Goal: Transaction & Acquisition: Purchase product/service

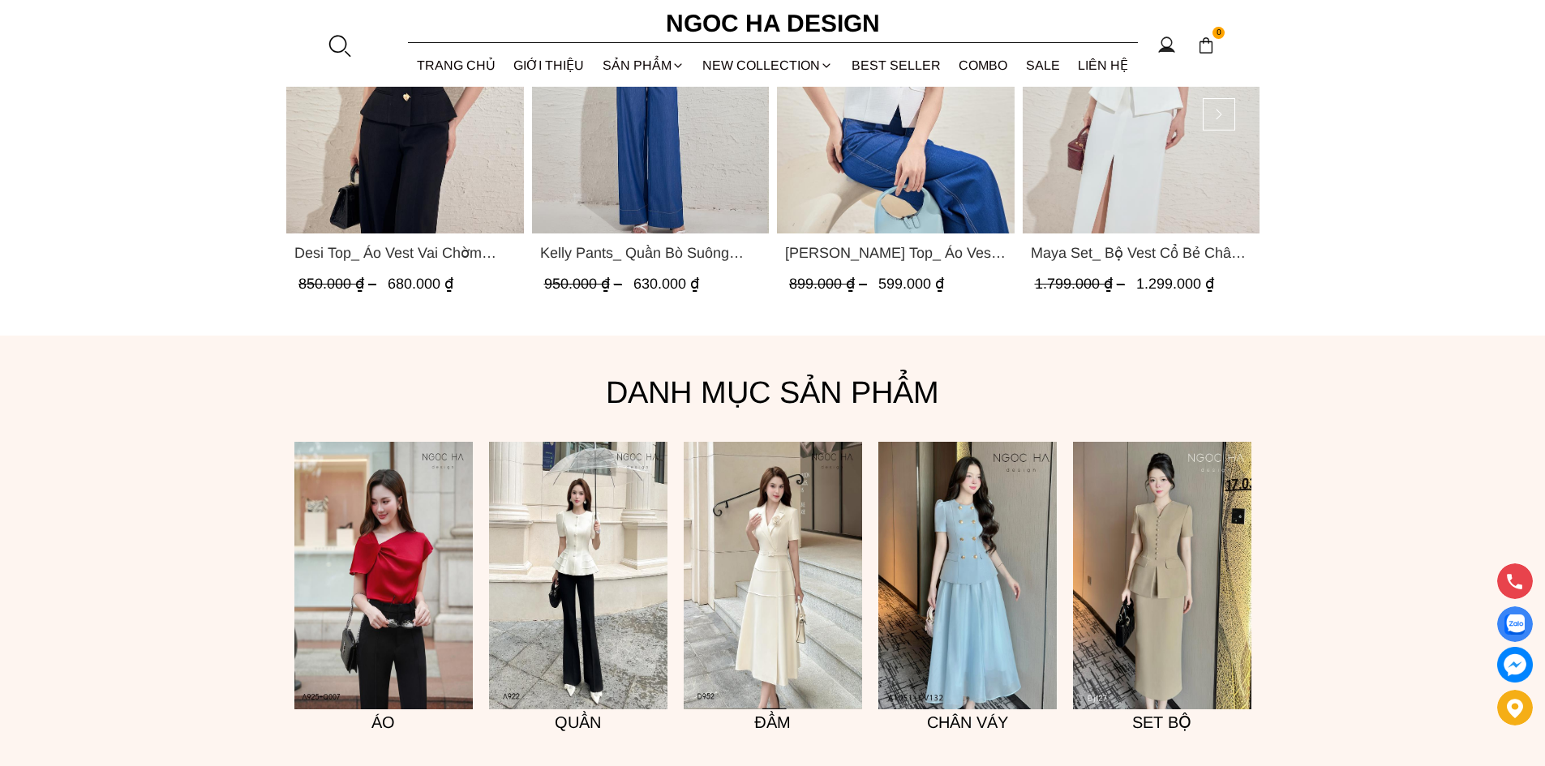
scroll to position [1135, 0]
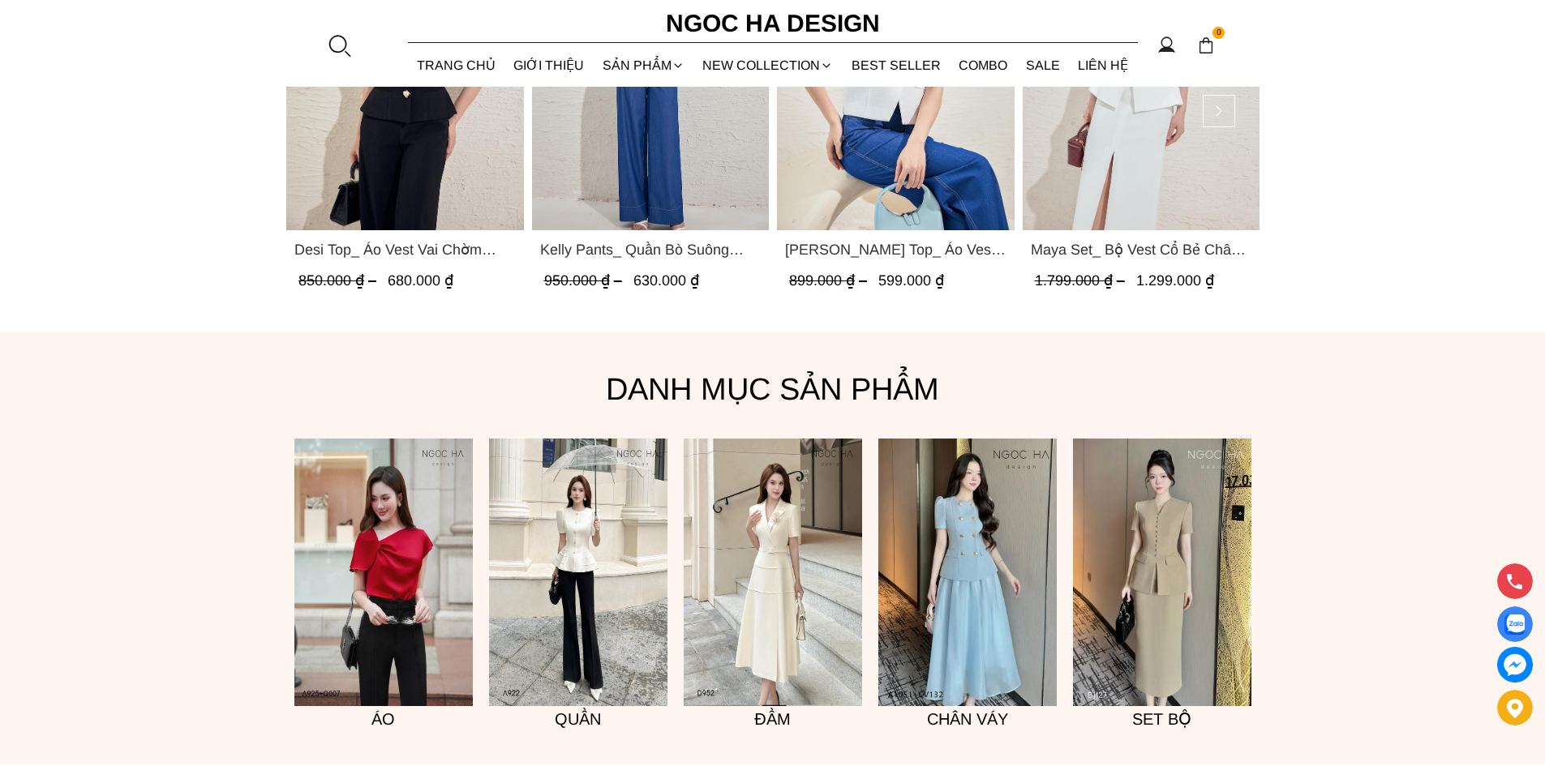
click at [1151, 603] on img at bounding box center [1162, 573] width 178 height 268
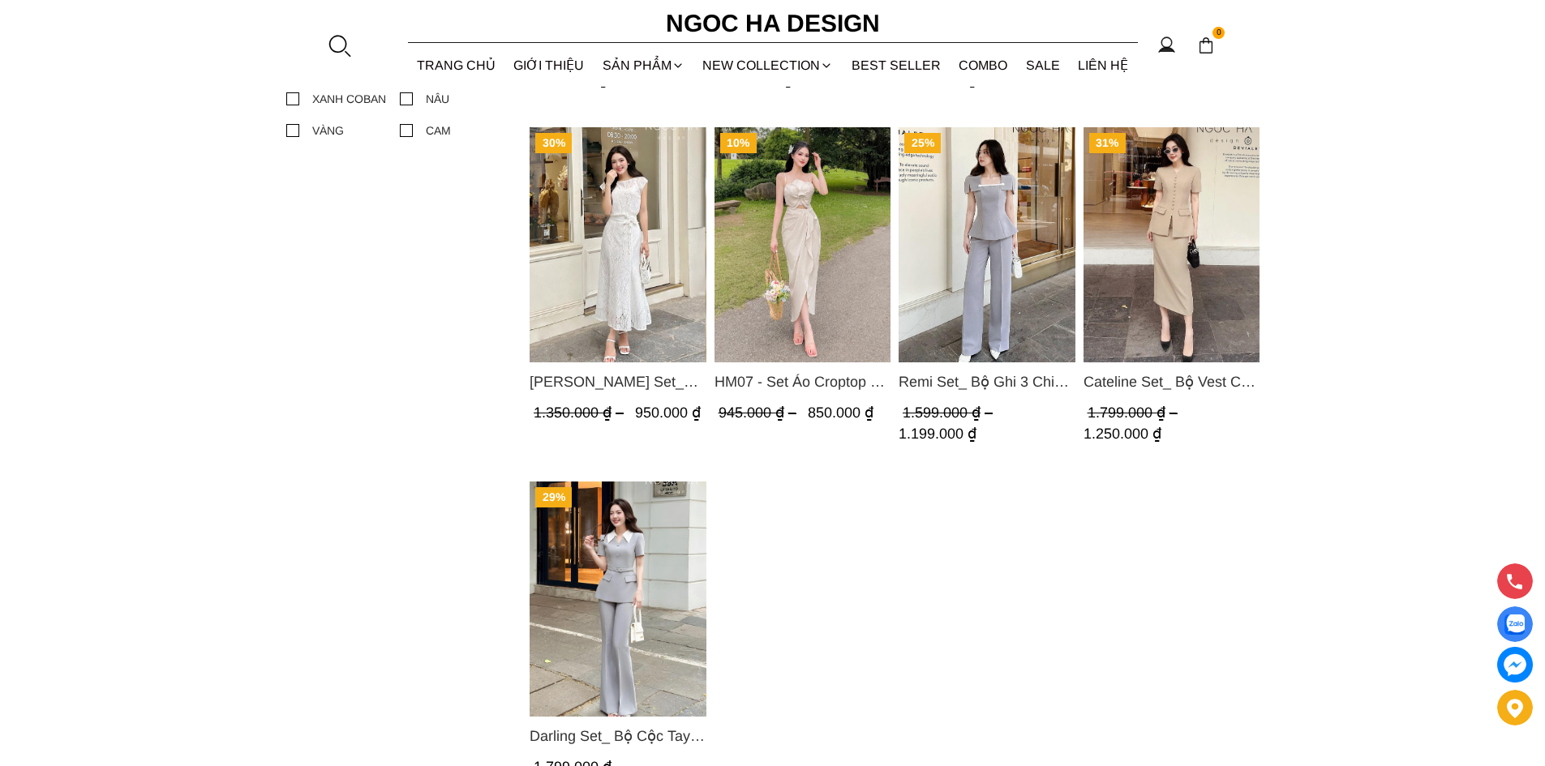
scroll to position [1054, 0]
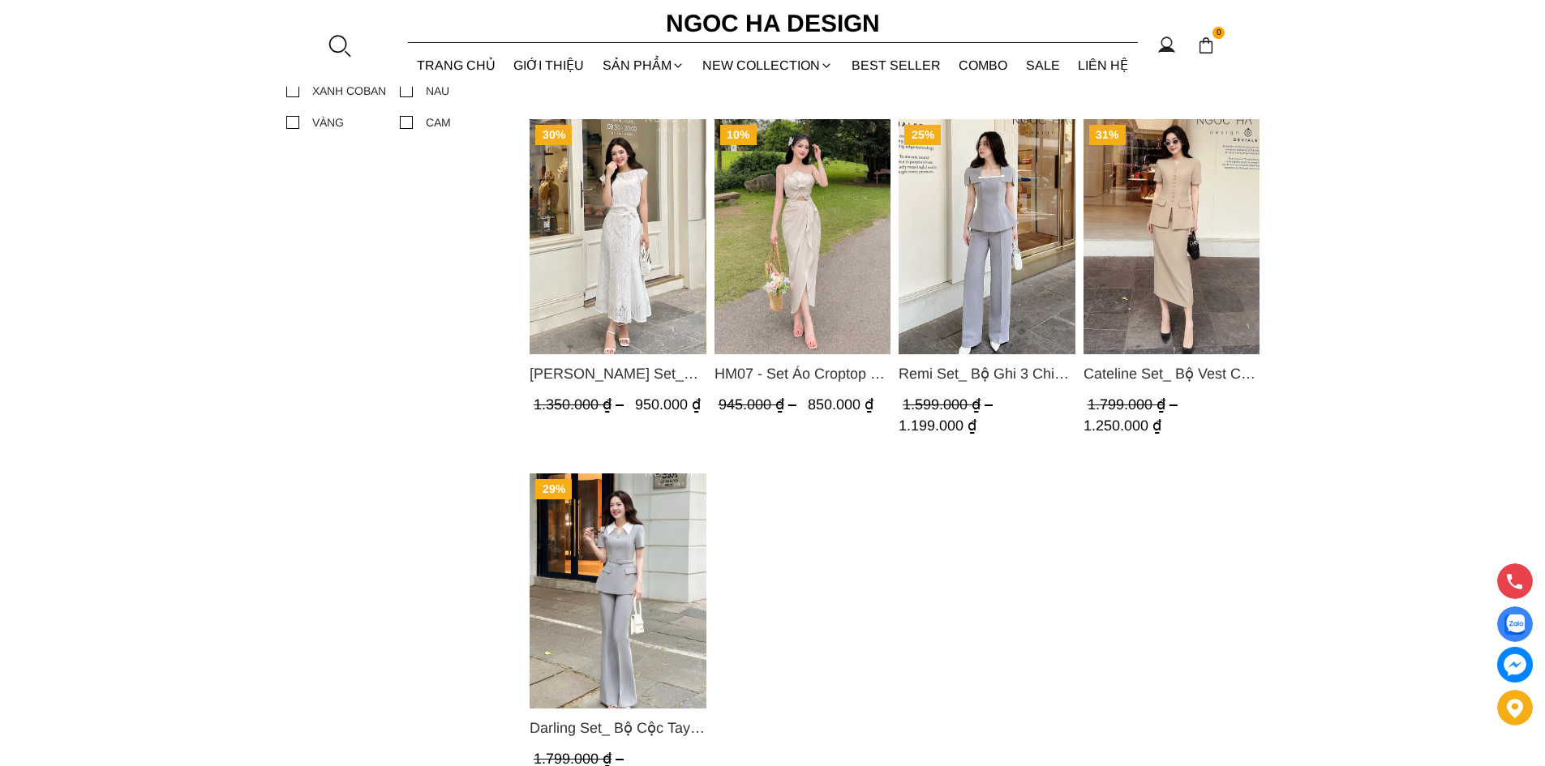
click at [1183, 371] on span "Cateline Set_ Bộ Vest Cổ V Đính Cúc Nhí Chân Váy Bút Chì BJ127" at bounding box center [1171, 373] width 177 height 23
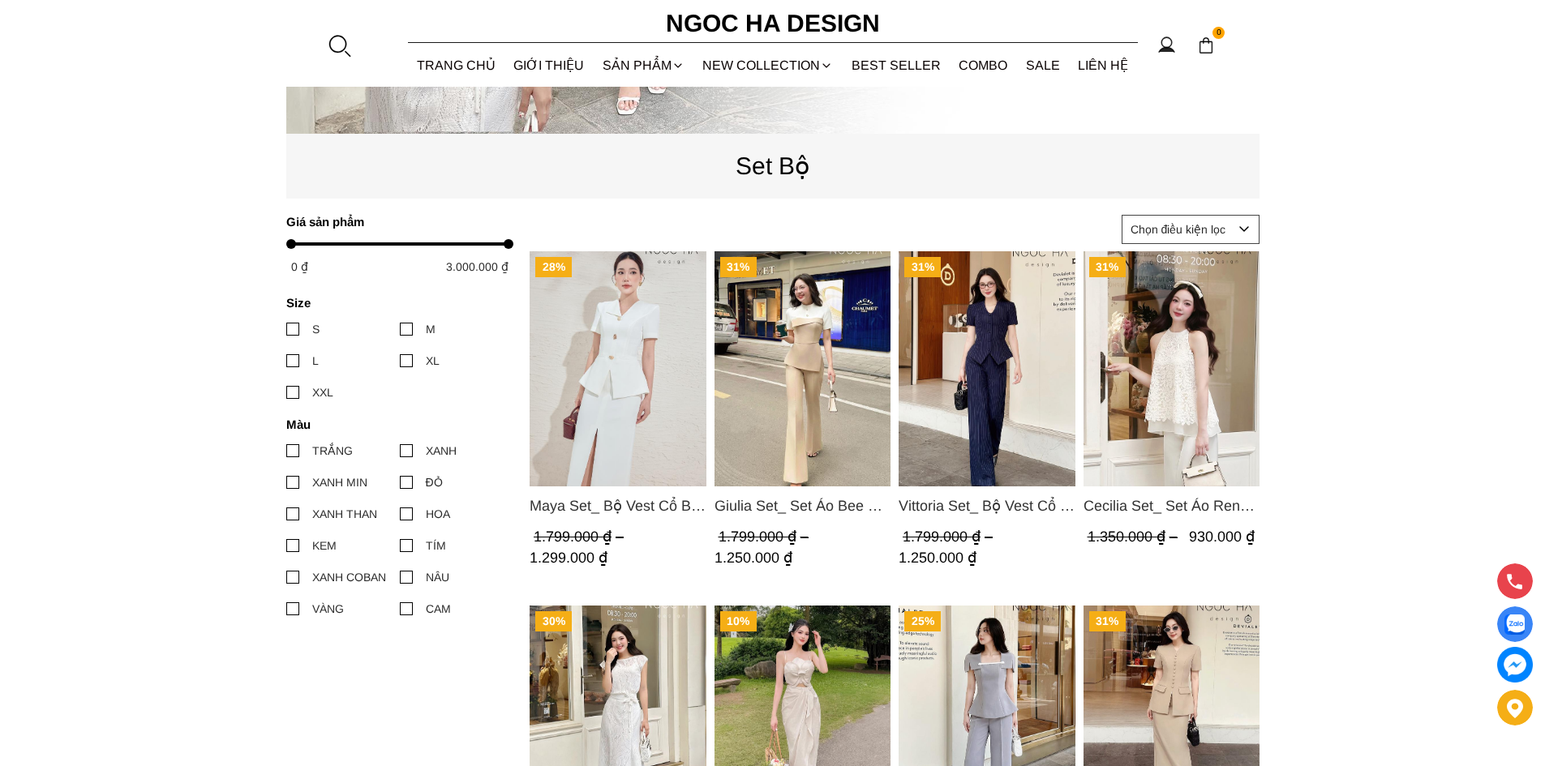
scroll to position [243, 0]
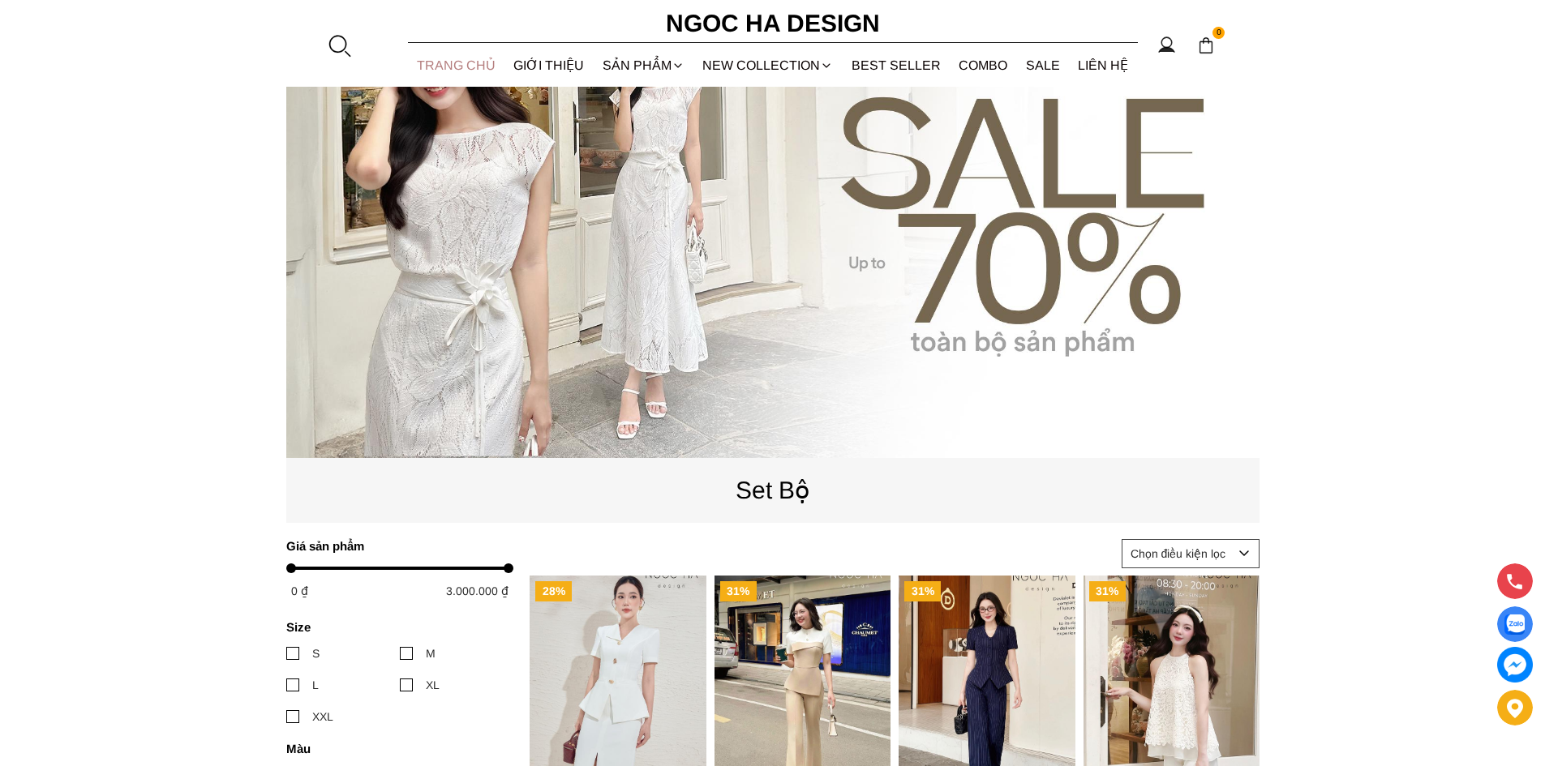
click at [433, 69] on link "TRANG CHỦ" at bounding box center [456, 65] width 97 height 43
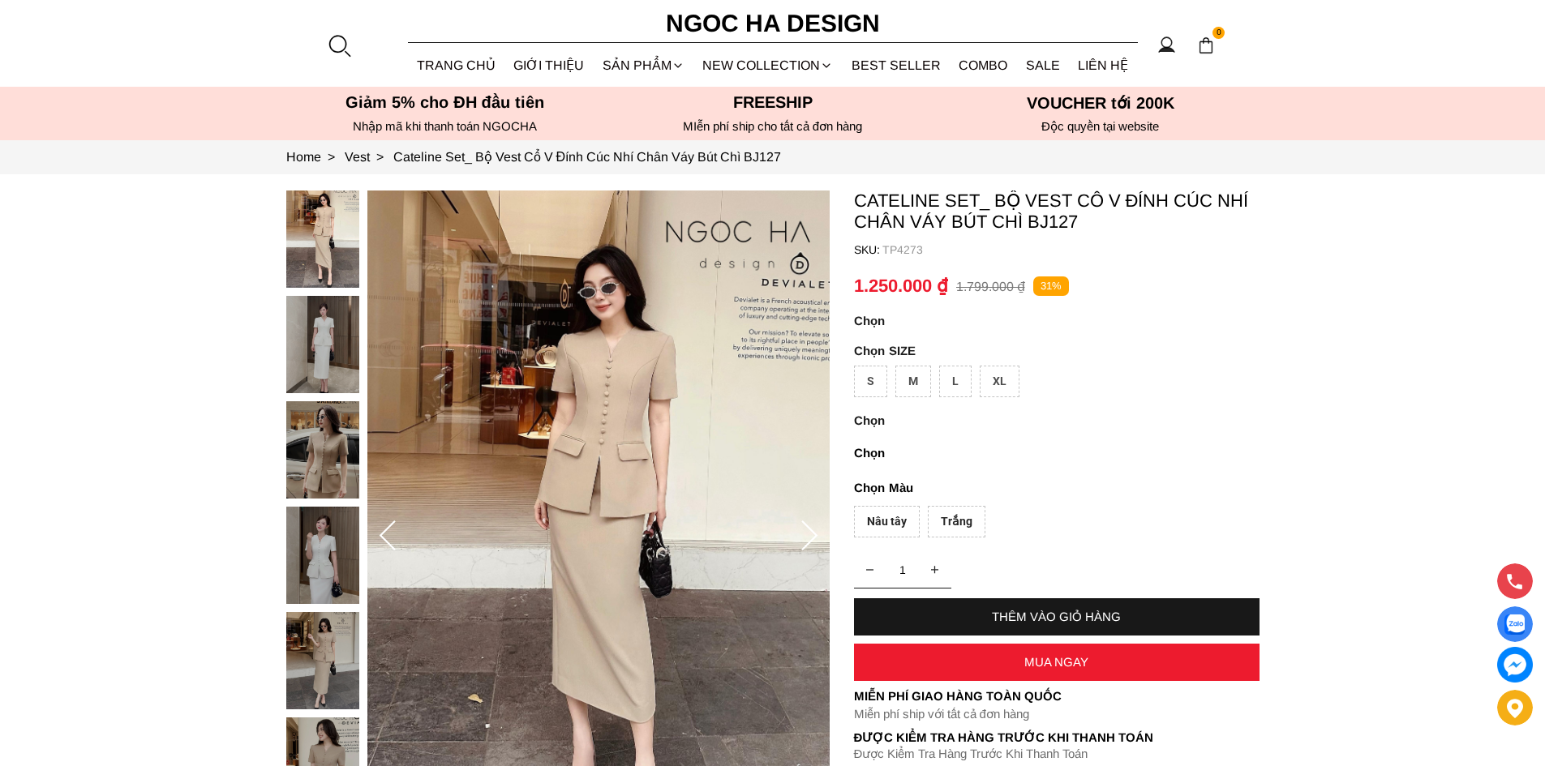
click at [944, 521] on div "Trắng" at bounding box center [957, 522] width 58 height 32
click at [610, 487] on img at bounding box center [598, 537] width 462 height 693
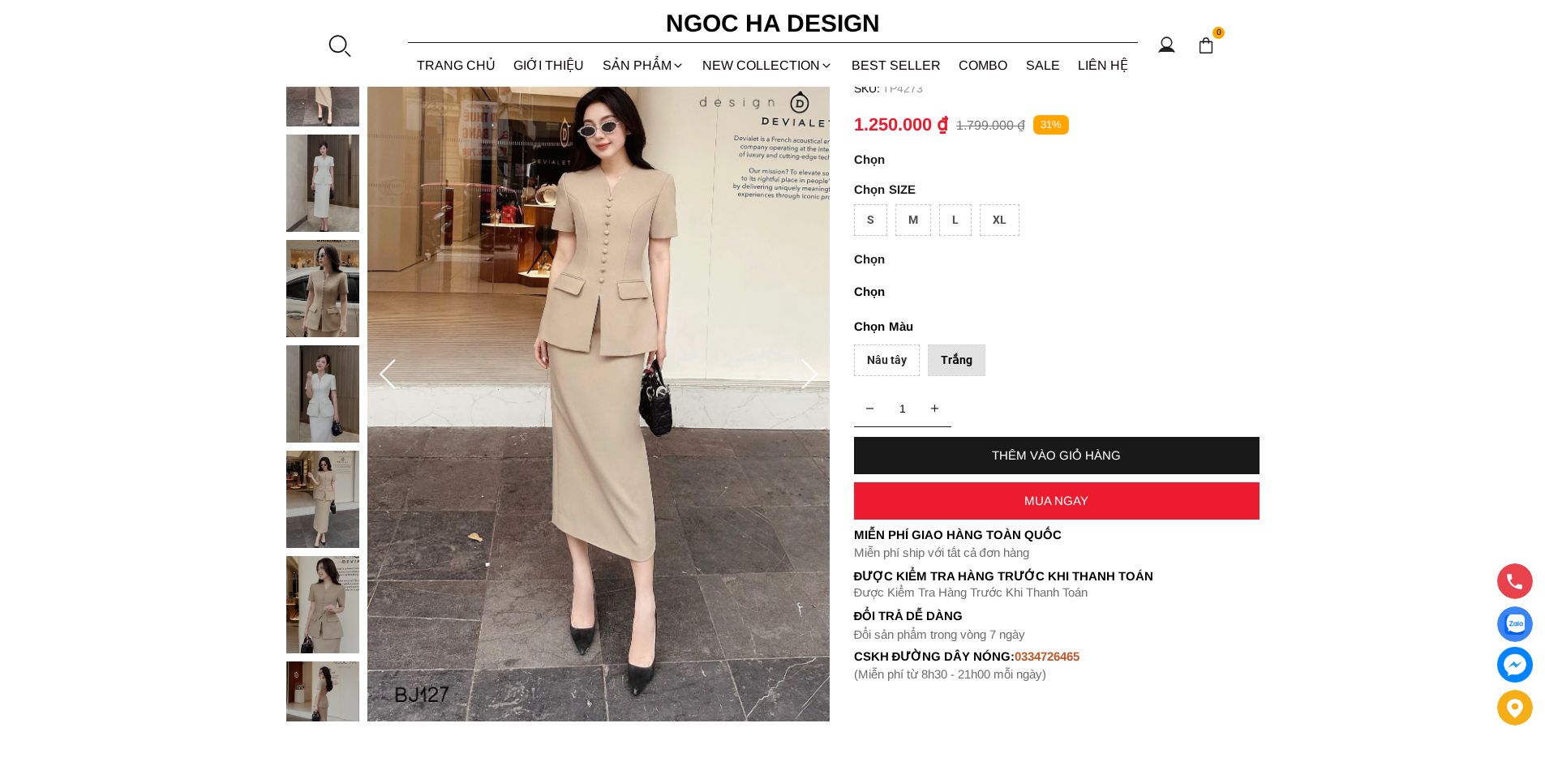
scroll to position [162, 0]
click at [813, 385] on icon at bounding box center [809, 374] width 32 height 32
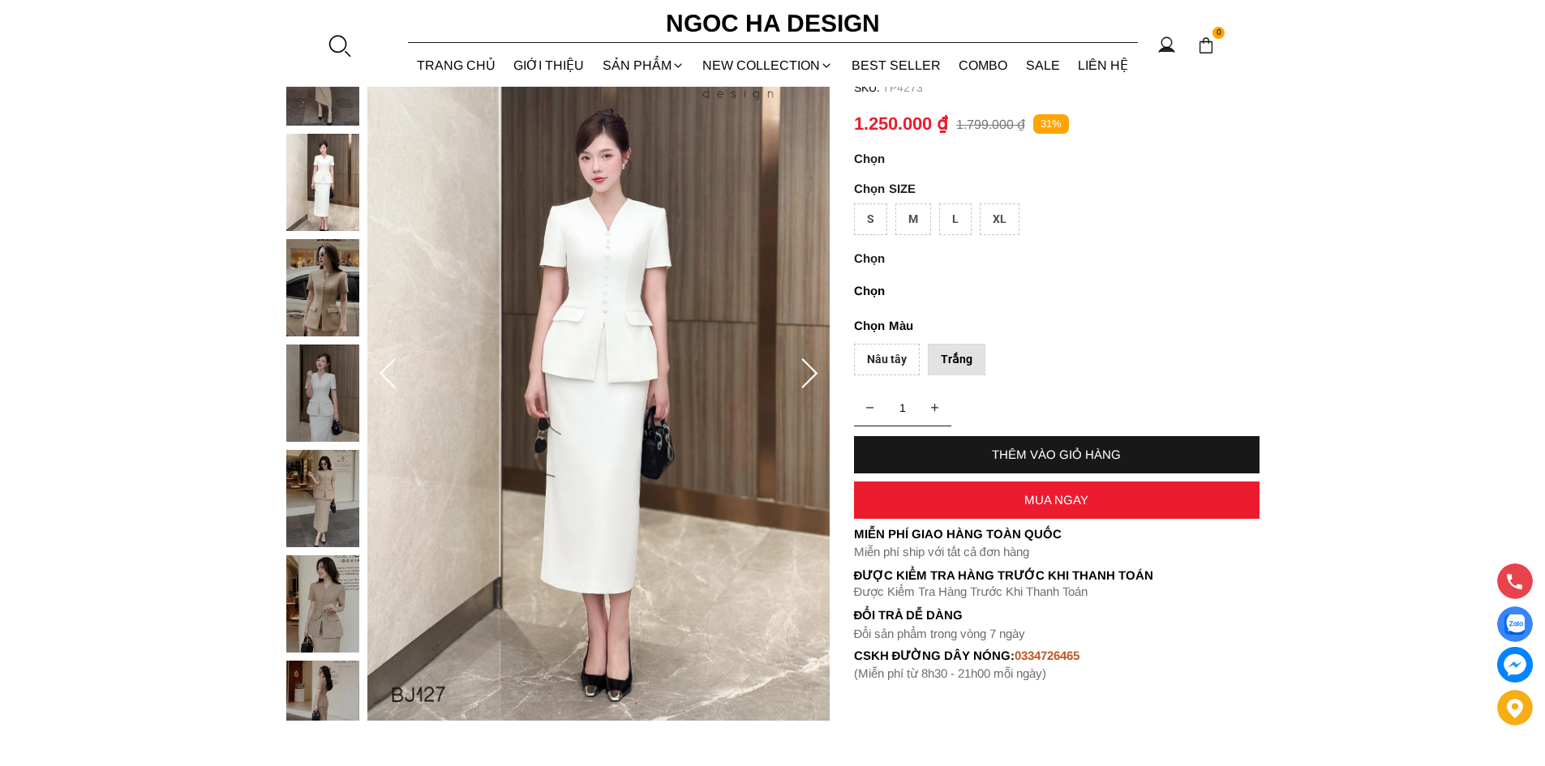
click at [810, 385] on icon at bounding box center [809, 374] width 32 height 32
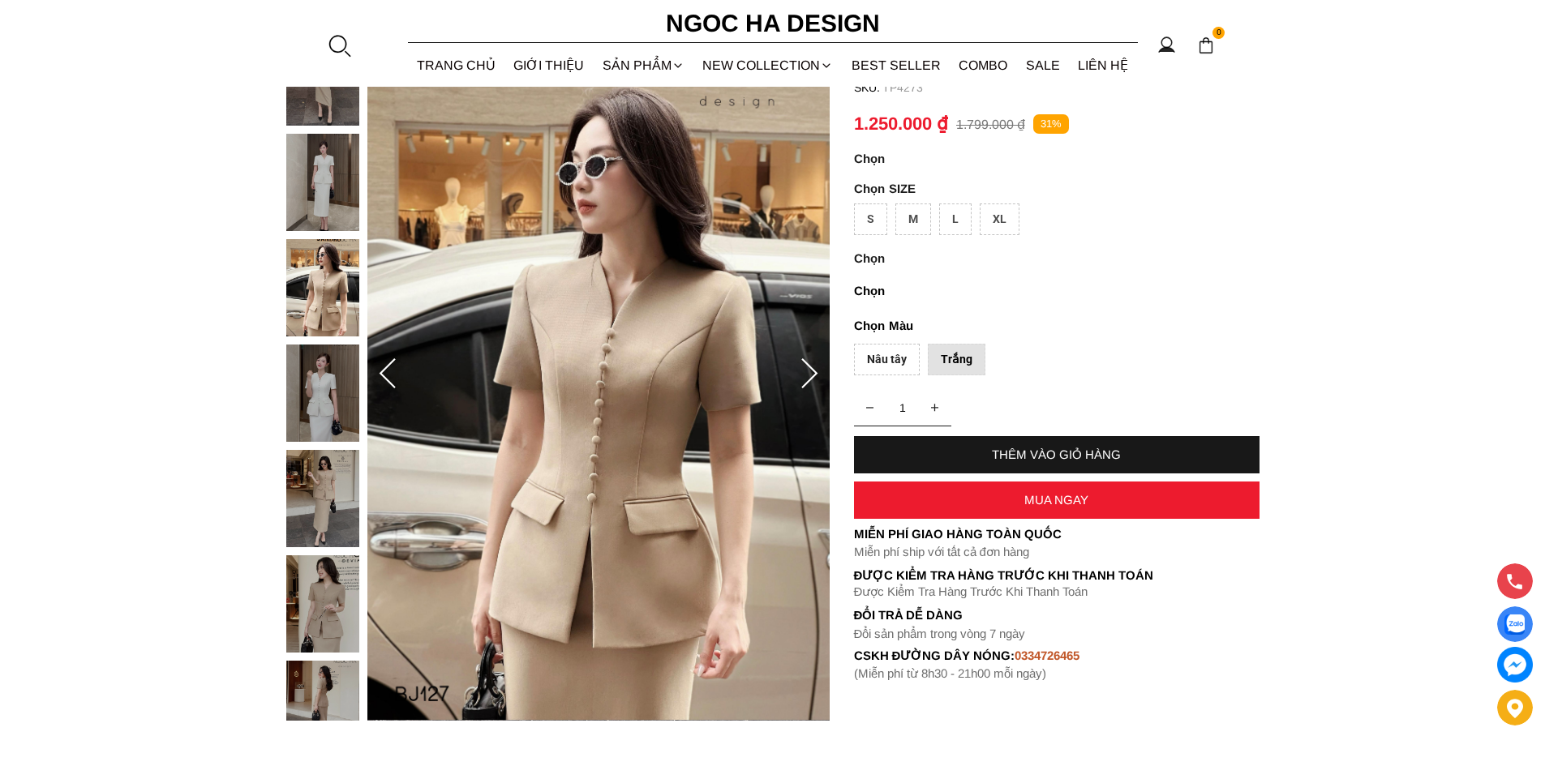
click at [804, 382] on icon at bounding box center [809, 374] width 32 height 32
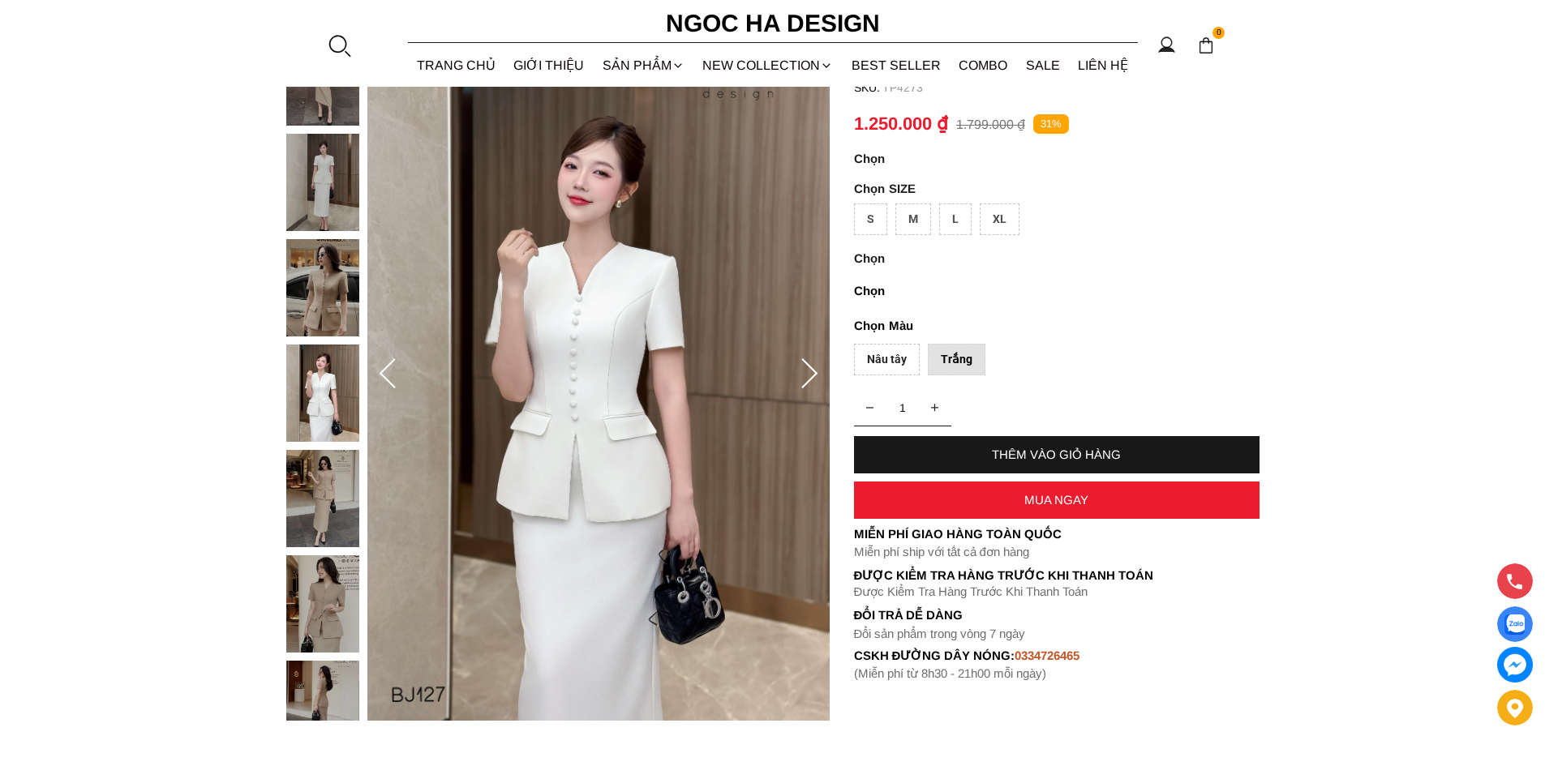
click at [804, 382] on icon at bounding box center [809, 374] width 32 height 32
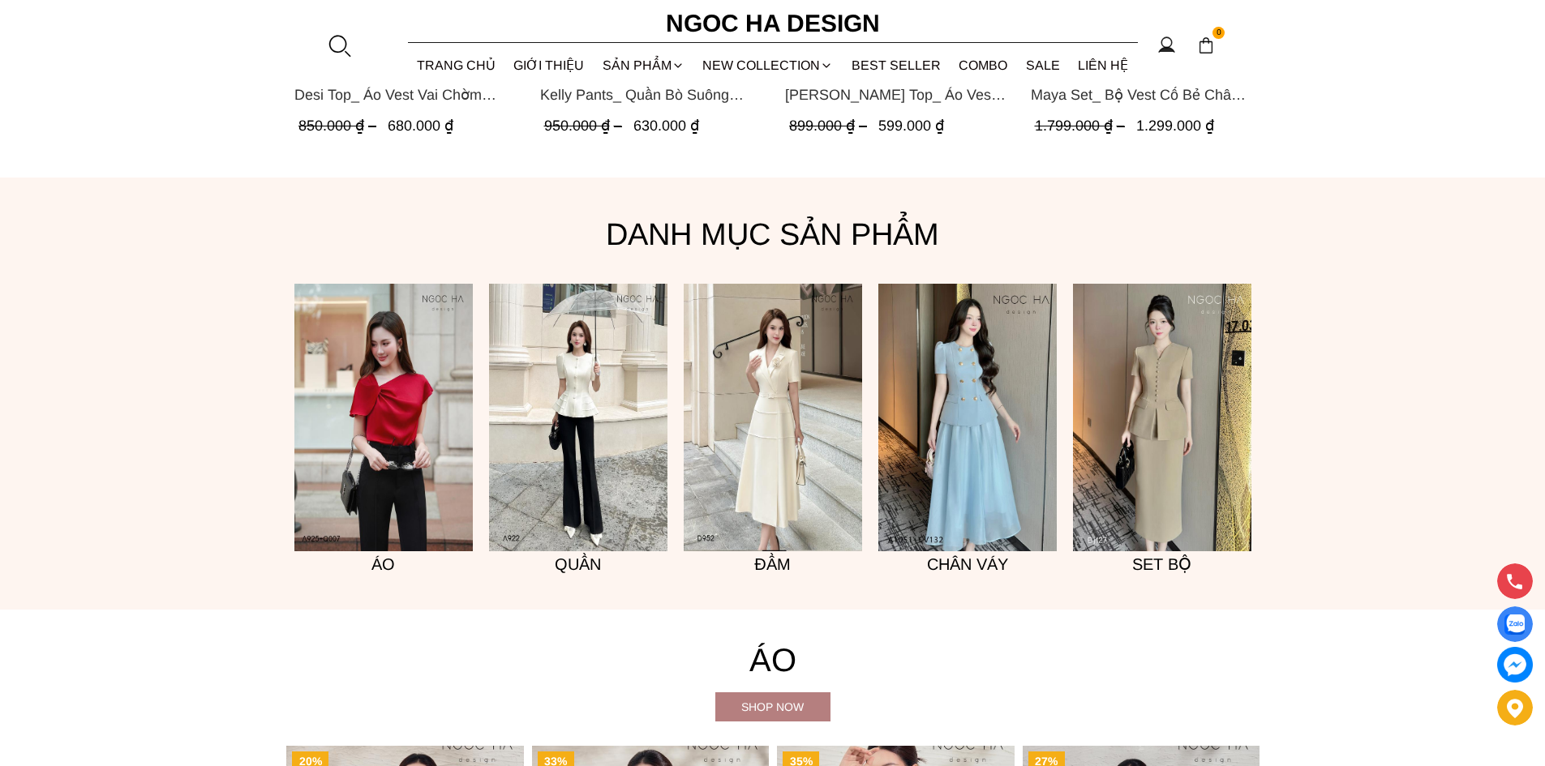
scroll to position [1298, 0]
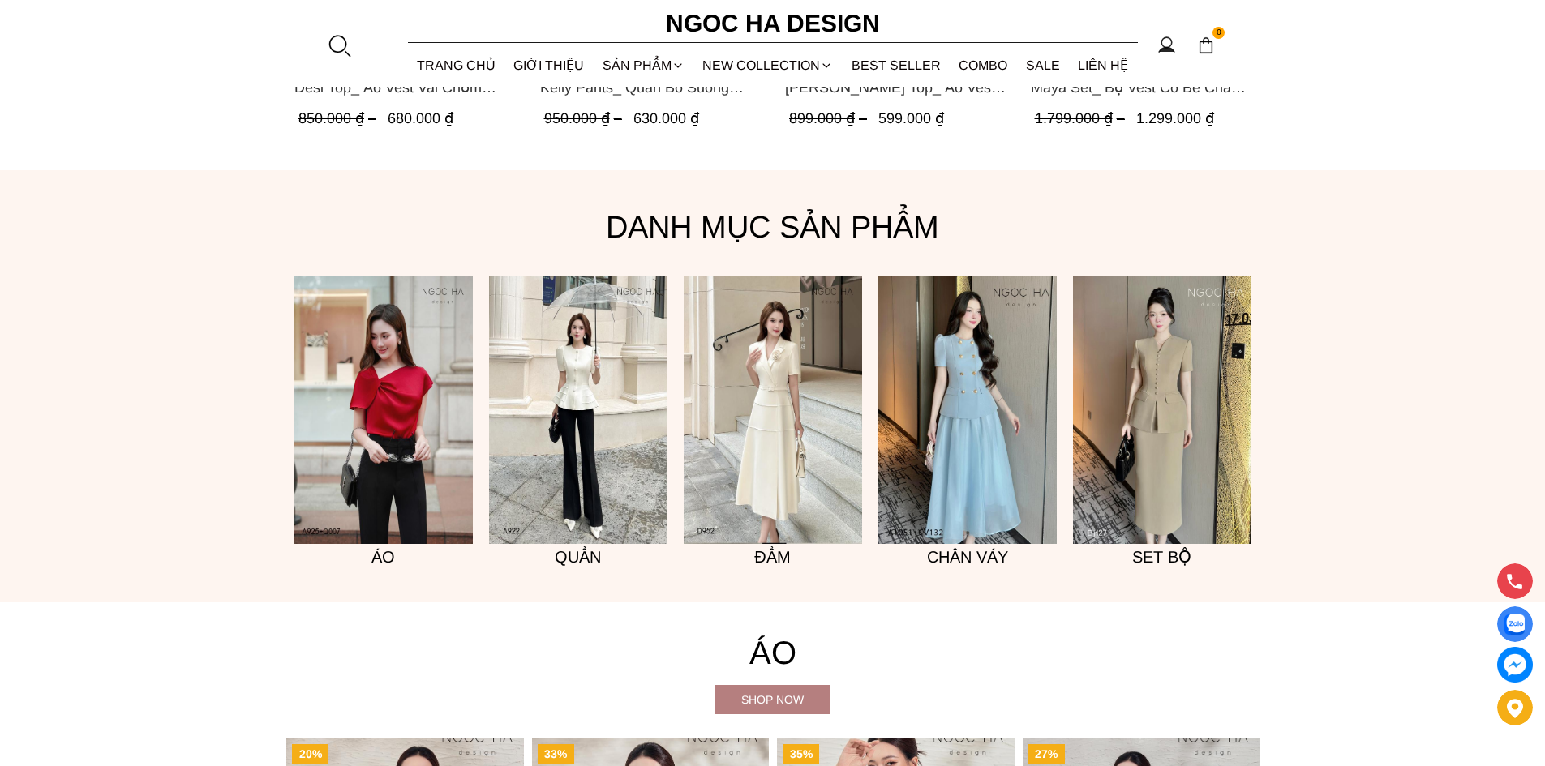
click at [774, 455] on img at bounding box center [773, 411] width 178 height 268
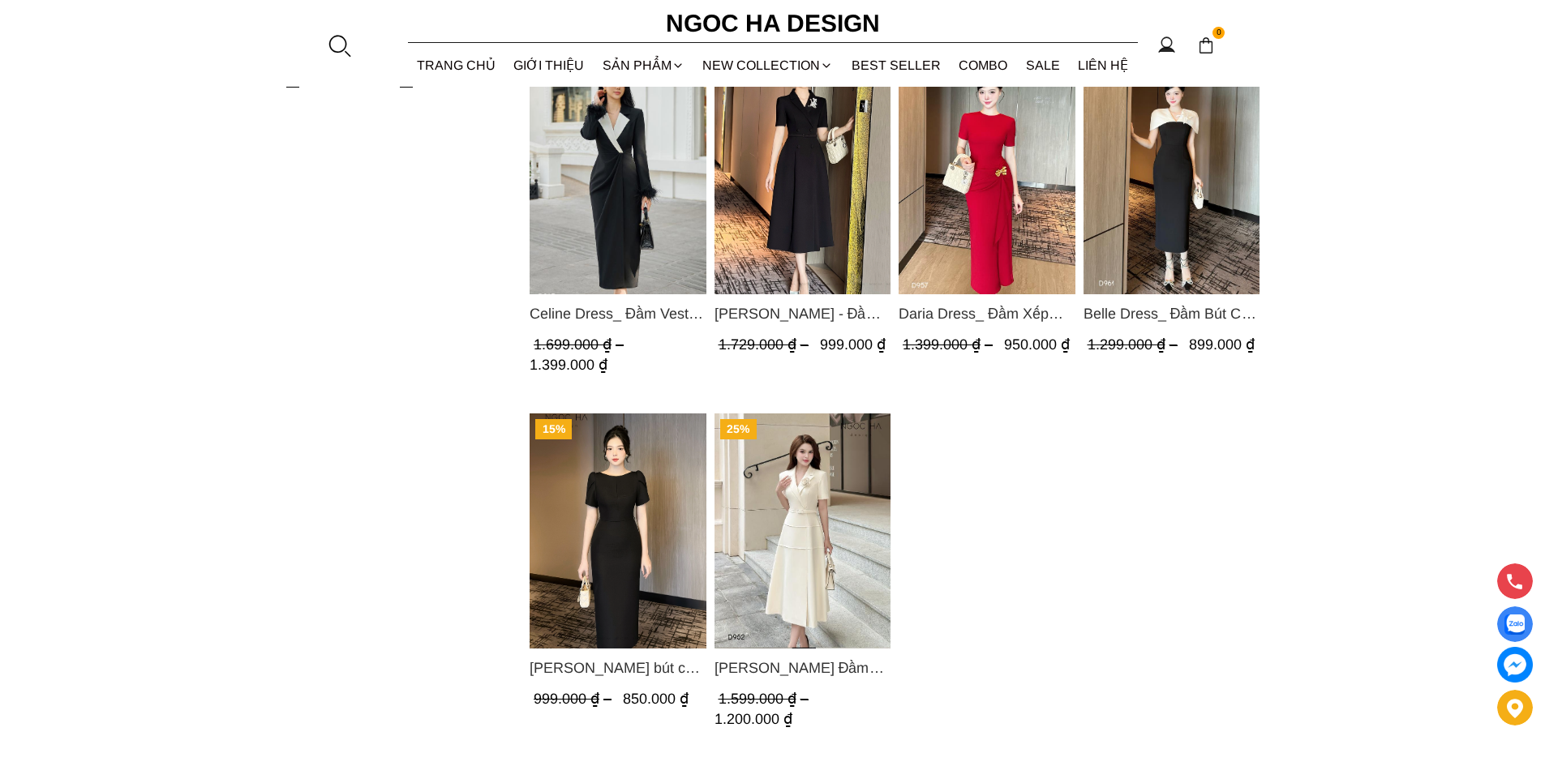
scroll to position [1135, 0]
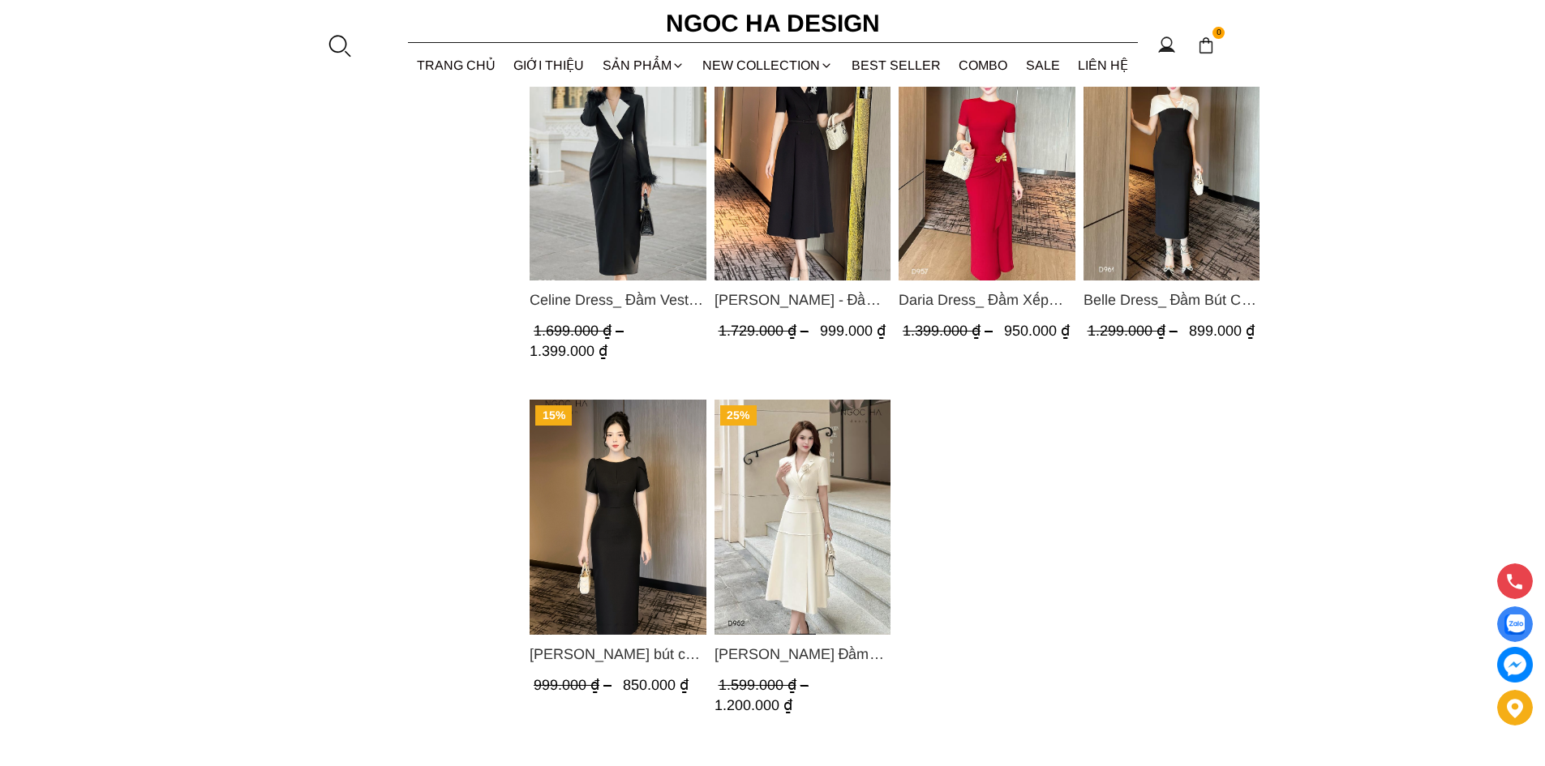
click at [807, 561] on img "Product image - Louisa Dress_ Đầm Cổ Vest Cài Hoa Tùng May Gân Nổi Kèm Đai Màu …" at bounding box center [802, 516] width 177 height 235
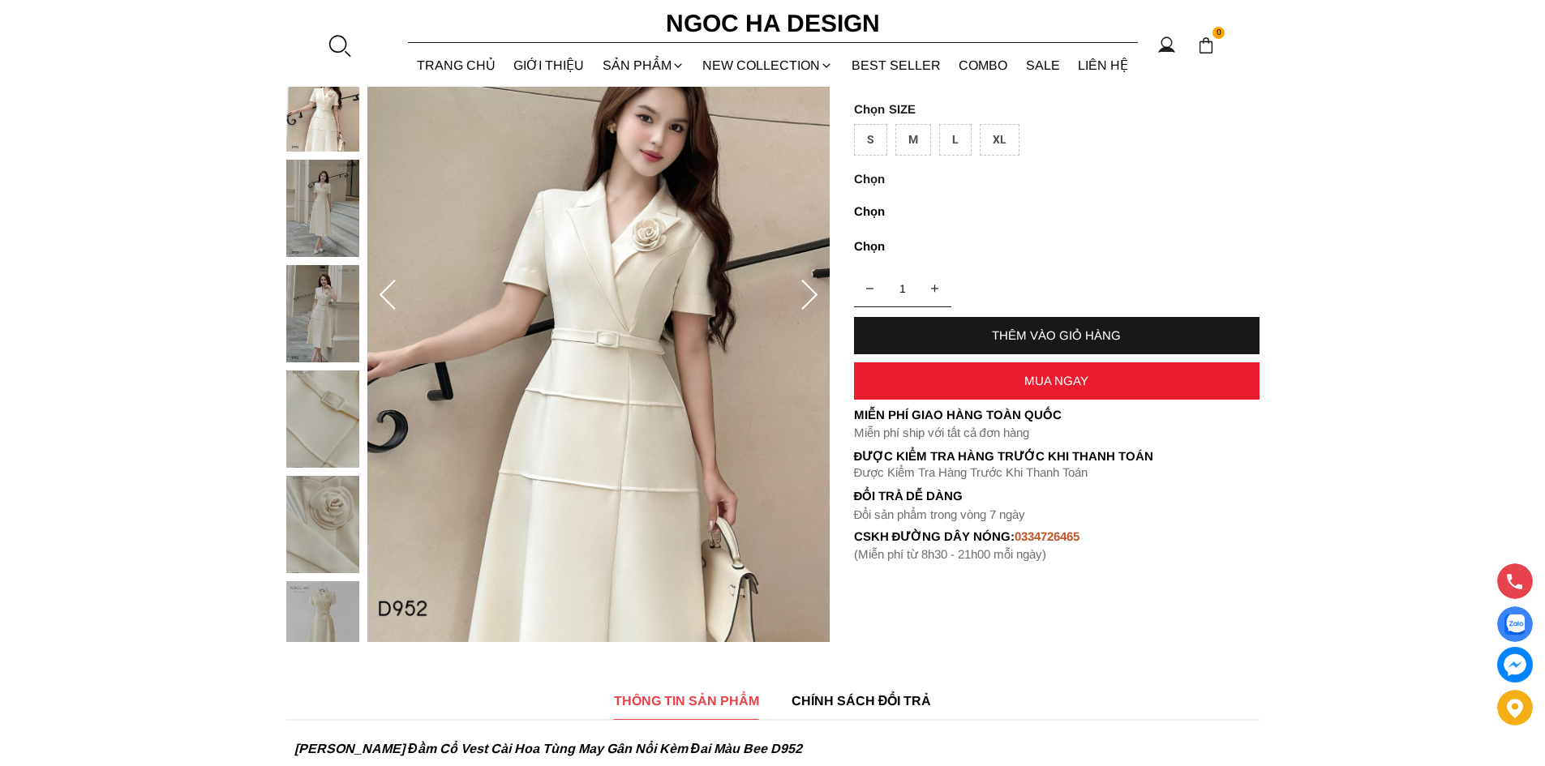
scroll to position [243, 0]
